Goal: Task Accomplishment & Management: Use online tool/utility

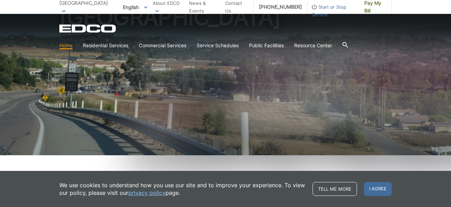
scroll to position [111, 0]
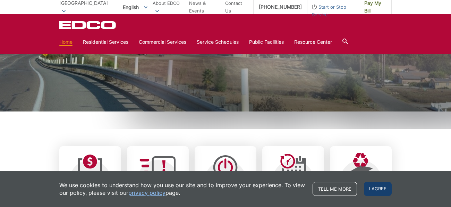
click at [374, 188] on span "I agree" at bounding box center [378, 189] width 28 height 14
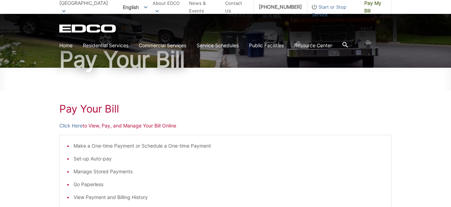
scroll to position [69, 0]
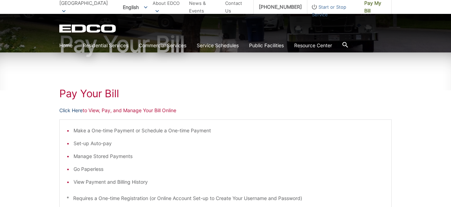
click at [77, 109] on link "Click Here" at bounding box center [70, 110] width 23 height 8
